Goal: Task Accomplishment & Management: Complete application form

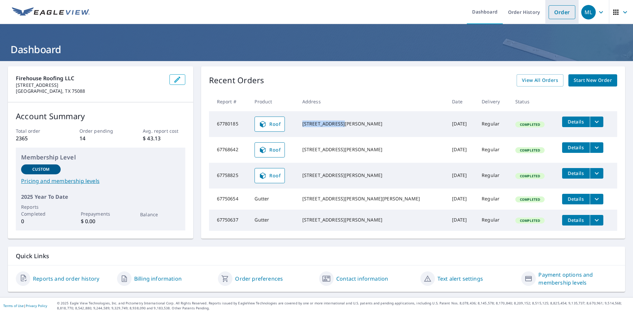
click at [555, 13] on link "Order" at bounding box center [562, 12] width 27 height 14
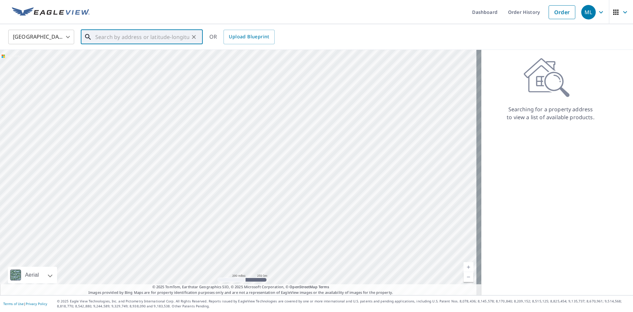
paste input "[STREET_ADDRESS][PERSON_NAME]"
click at [118, 61] on p "[PERSON_NAME][GEOGRAPHIC_DATA]" at bounding box center [146, 63] width 104 height 7
type input "[STREET_ADDRESS][PERSON_NAME]"
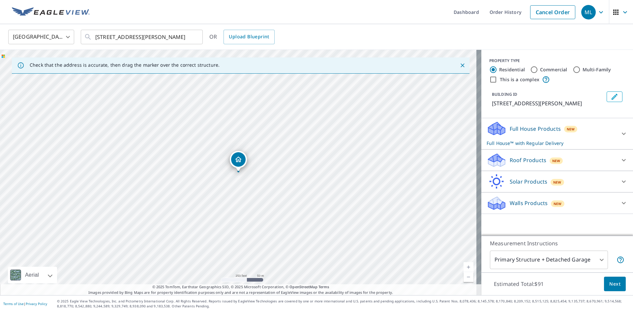
click at [620, 160] on icon at bounding box center [624, 160] width 8 height 8
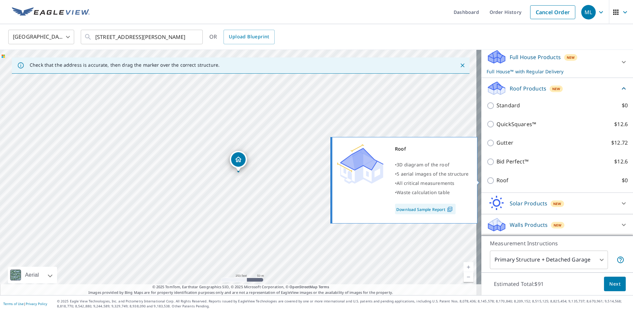
click at [487, 179] on input "Roof $0" at bounding box center [492, 180] width 10 height 8
checkbox input "true"
type input "3"
checkbox input "false"
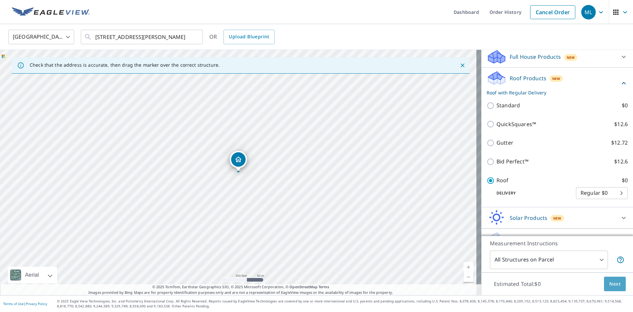
click at [612, 281] on span "Next" at bounding box center [614, 284] width 11 height 8
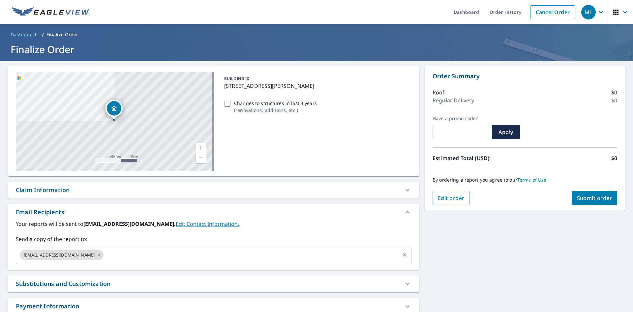
click at [109, 257] on input "text" at bounding box center [252, 254] width 294 height 13
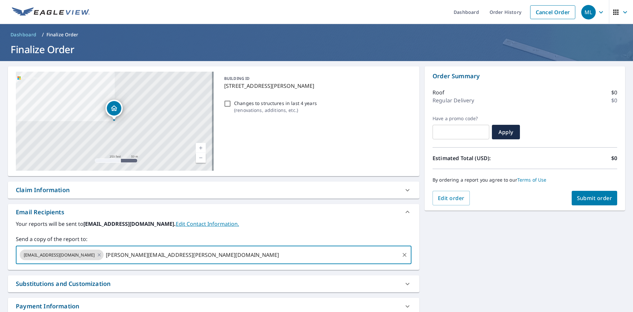
type input "[PERSON_NAME][EMAIL_ADDRESS][PERSON_NAME][DOMAIN_NAME]"
click at [578, 200] on span "Submit order" at bounding box center [594, 197] width 35 height 7
checkbox input "true"
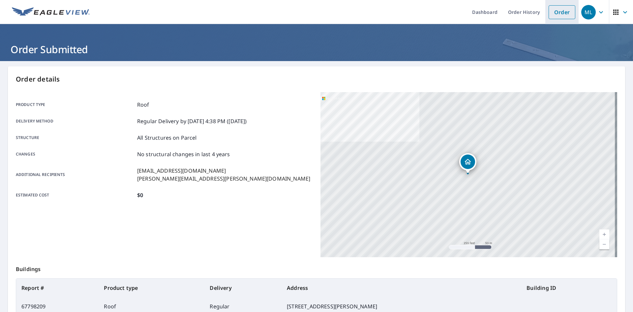
click at [551, 12] on link "Order" at bounding box center [562, 12] width 27 height 14
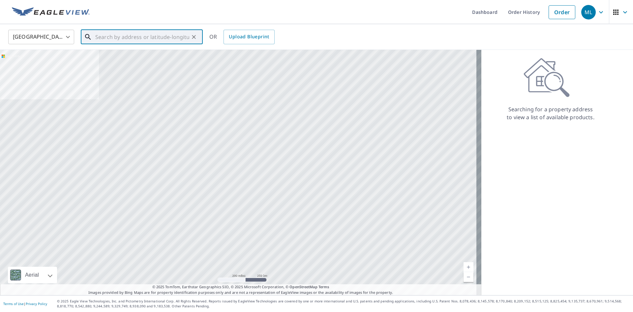
paste input "[STREET_ADDRESS][PERSON_NAME][PERSON_NAME]"
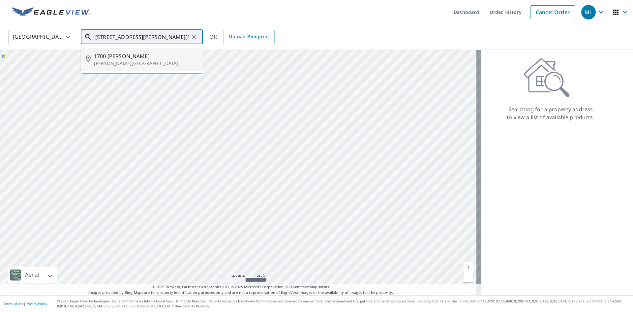
click at [118, 64] on p "[PERSON_NAME][GEOGRAPHIC_DATA]" at bounding box center [146, 63] width 104 height 7
type input "[STREET_ADDRESS][PERSON_NAME][PERSON_NAME]"
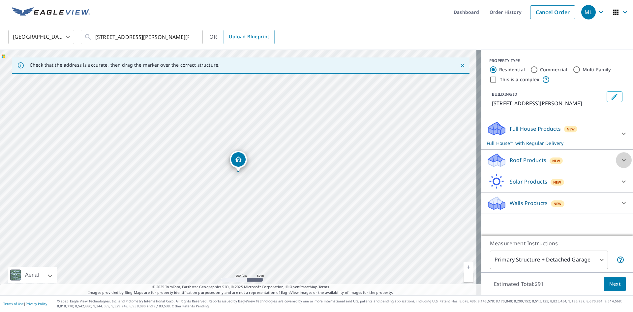
click at [620, 161] on icon at bounding box center [624, 160] width 8 height 8
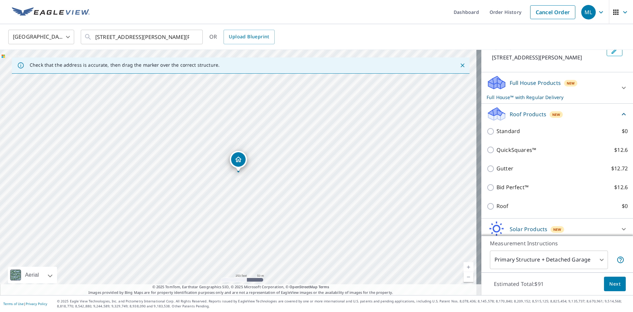
scroll to position [66, 0]
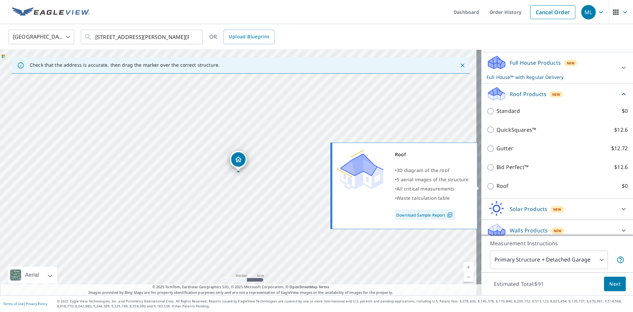
click at [487, 185] on input "Roof $0" at bounding box center [492, 186] width 10 height 8
checkbox input "true"
type input "3"
checkbox input "false"
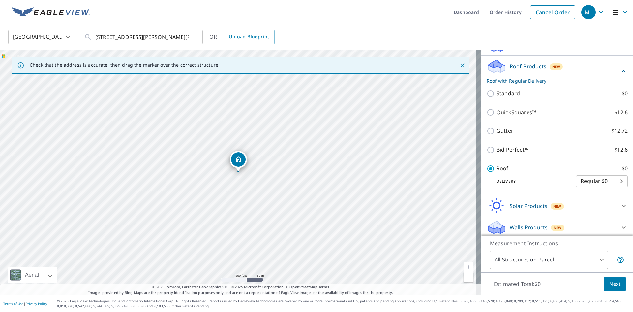
click at [614, 284] on span "Next" at bounding box center [614, 284] width 11 height 8
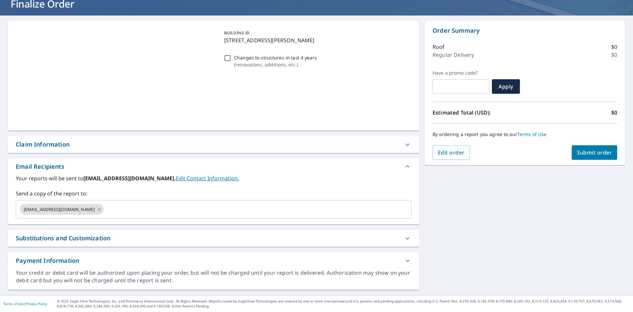
scroll to position [45, 0]
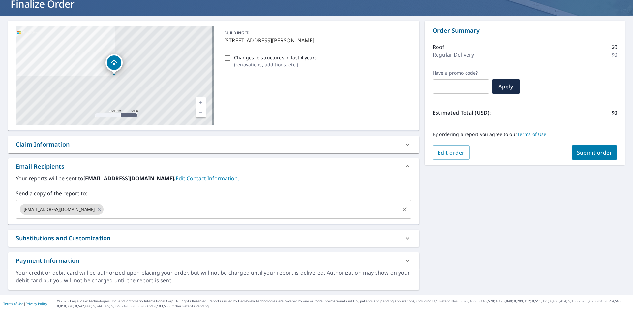
click at [130, 206] on input "text" at bounding box center [252, 209] width 294 height 13
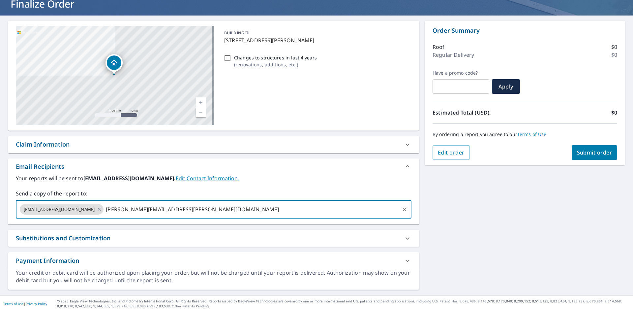
type input "[PERSON_NAME][EMAIL_ADDRESS][PERSON_NAME][DOMAIN_NAME]"
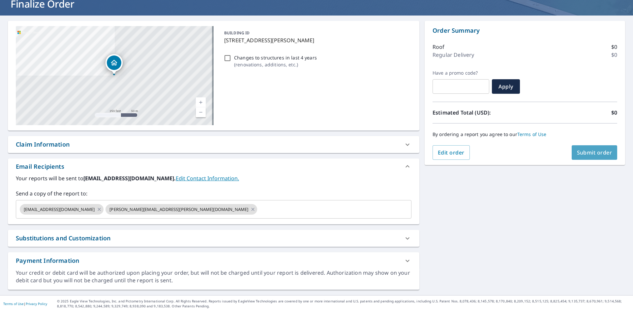
click at [589, 149] on span "Submit order" at bounding box center [594, 152] width 35 height 7
checkbox input "true"
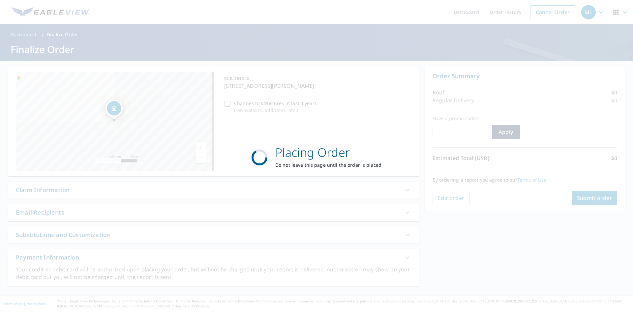
scroll to position [0, 0]
